Goal: Information Seeking & Learning: Find specific fact

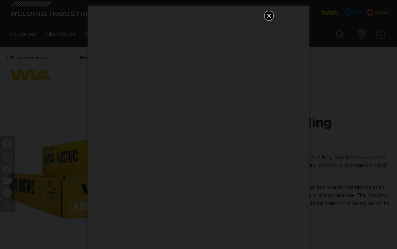
click at [265, 19] on icon "Get 5 WIA Welding Guides Free!" at bounding box center [269, 15] width 9 height 9
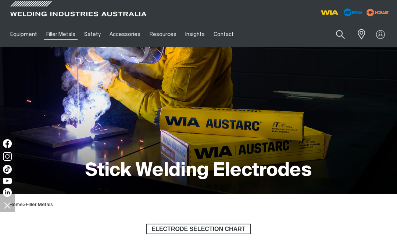
click at [334, 36] on button "Search products" at bounding box center [340, 34] width 25 height 17
click at [293, 33] on input "Search" at bounding box center [295, 34] width 113 height 17
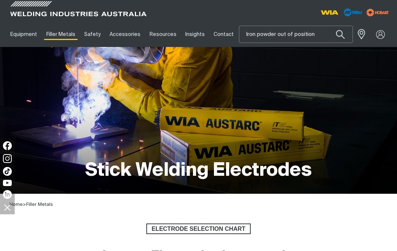
type input "Iron powder out of position"
click at [338, 37] on button "Search products" at bounding box center [340, 34] width 25 height 17
